Goal: Find specific page/section: Find specific page/section

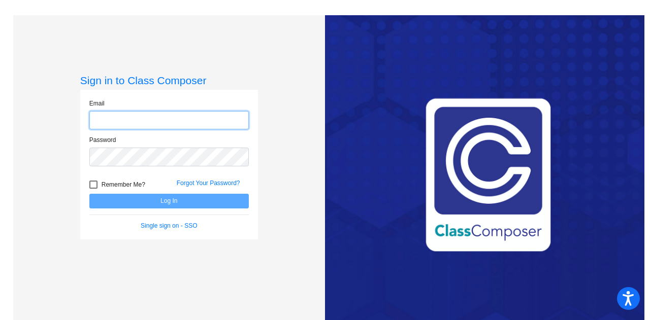
type input "[EMAIL_ADDRESS][DOMAIN_NAME]"
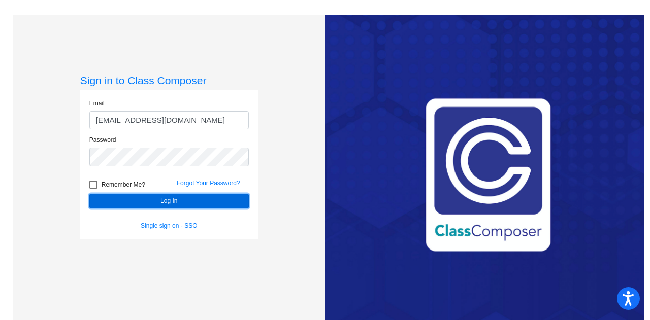
click at [109, 201] on button "Log In" at bounding box center [168, 201] width 159 height 15
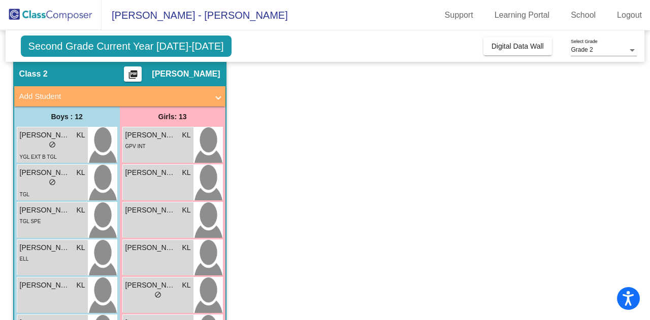
scroll to position [38, 0]
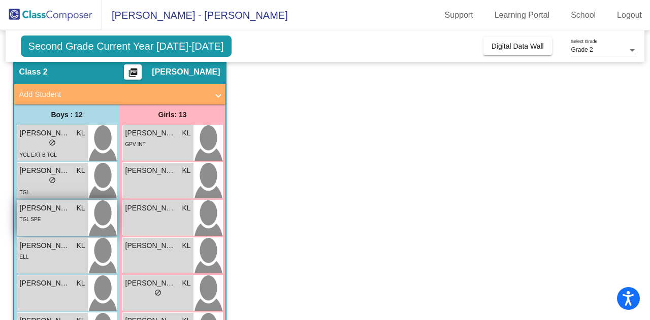
click at [46, 212] on span "[PERSON_NAME]" at bounding box center [45, 208] width 51 height 11
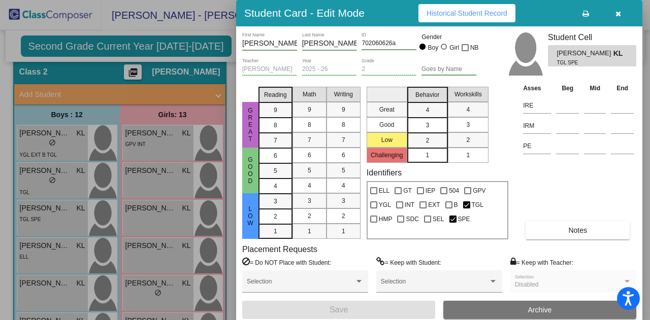
click at [556, 228] on button "Notes" at bounding box center [578, 230] width 104 height 18
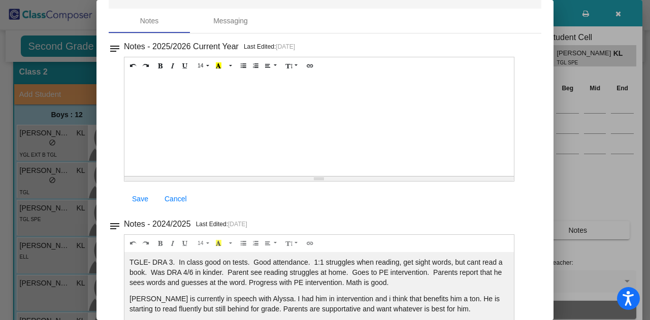
scroll to position [85, 0]
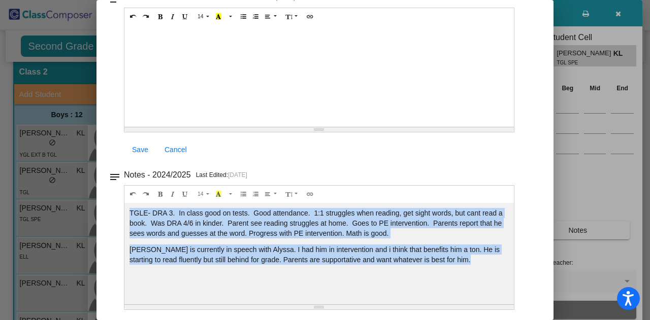
drag, startPoint x: 439, startPoint y: 262, endPoint x: 128, endPoint y: 205, distance: 316.5
click at [128, 205] on div "TGLE- DRA 3. In class good on tests. Good attendance. 1:1 struggles when readin…" at bounding box center [319, 254] width 390 height 102
copy div "TGLE- DRA 3. In class good on tests. Good attendance. 1:1 struggles when readin…"
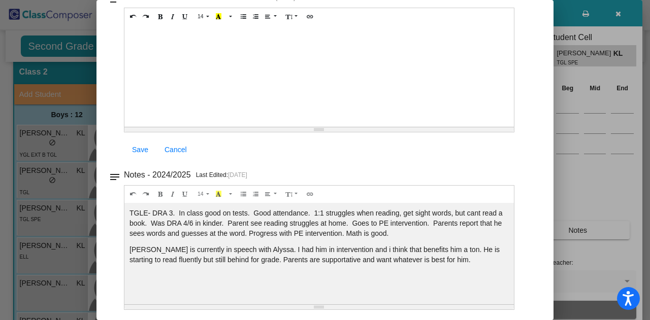
click at [607, 164] on div at bounding box center [325, 160] width 650 height 320
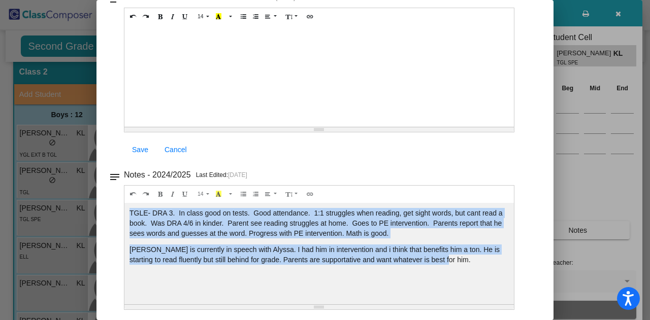
drag, startPoint x: 436, startPoint y: 261, endPoint x: 101, endPoint y: 209, distance: 339.2
click at [101, 209] on mat-dialog-container "Notes - Cameron close Notes Messaging notes Notes - 2025/2026 Current Year Last…" at bounding box center [324, 160] width 457 height 320
copy div "TGLE- DRA 3. In class good on tests. Good attendance. 1:1 struggles when readin…"
